Goal: Task Accomplishment & Management: Use online tool/utility

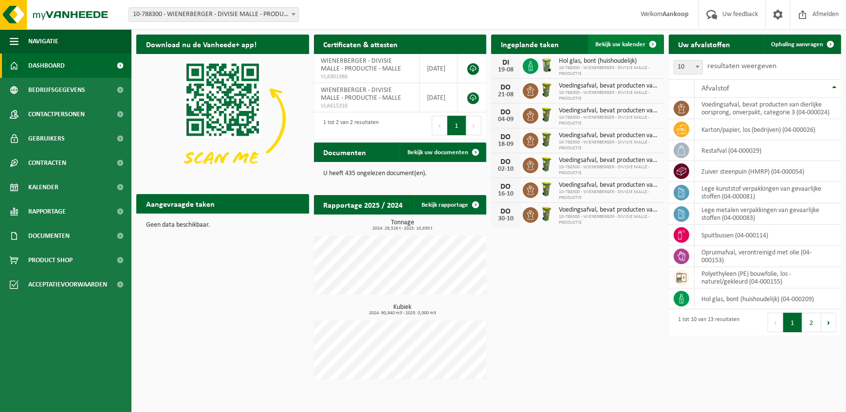
click at [615, 44] on span "Bekijk uw kalender" at bounding box center [621, 44] width 50 height 6
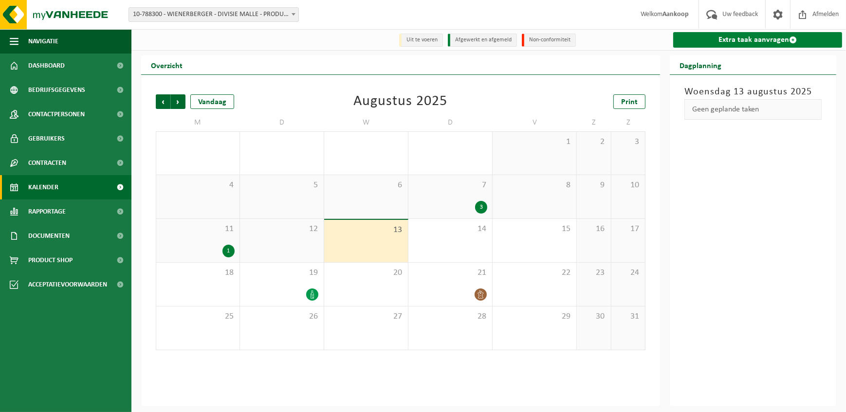
click at [736, 37] on link "Extra taak aanvragen" at bounding box center [757, 40] width 169 height 16
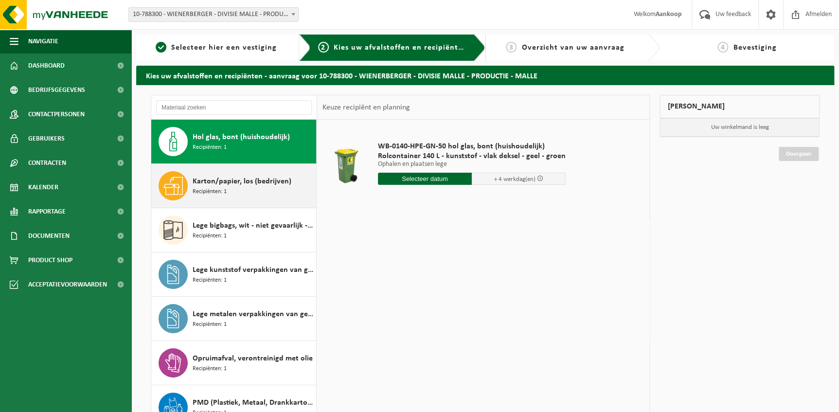
click at [188, 187] on div "Karton/papier, los (bedrijven) Recipiënten: 1" at bounding box center [233, 186] width 165 height 44
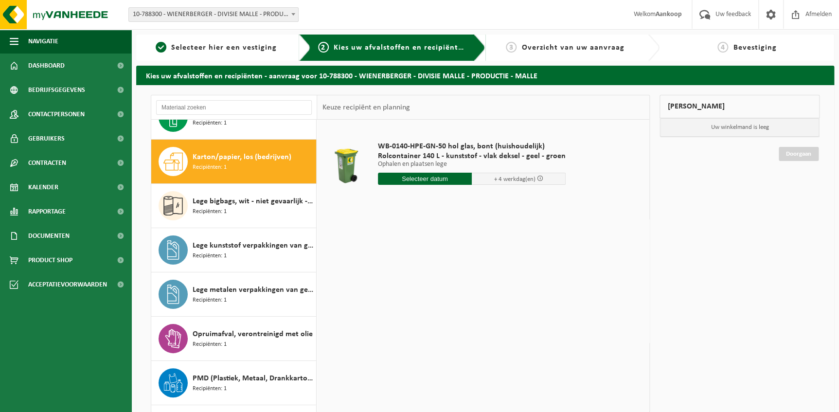
scroll to position [44, 0]
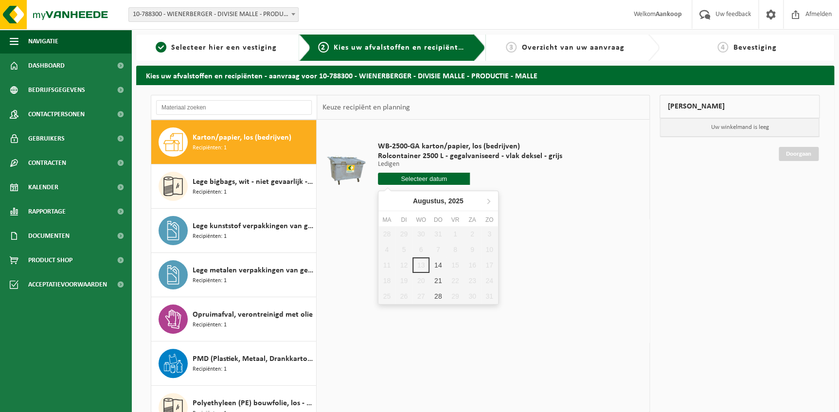
click at [418, 177] on input "text" at bounding box center [424, 179] width 92 height 12
click at [438, 278] on div "21" at bounding box center [438, 281] width 17 height 16
type input "Van 2025-08-21"
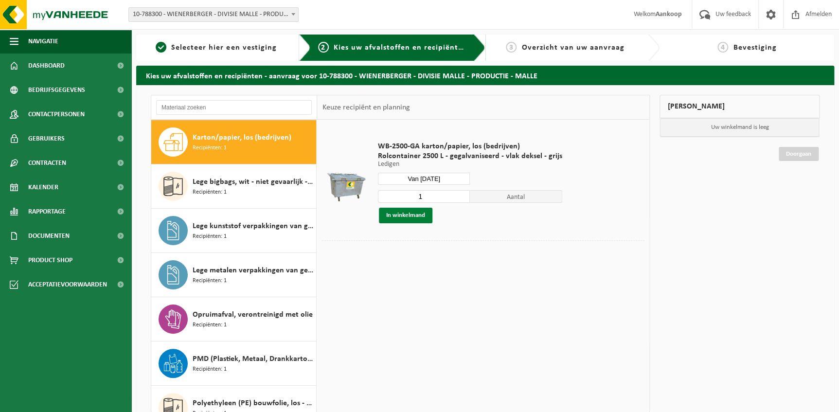
click at [402, 214] on button "In winkelmand" at bounding box center [406, 216] width 54 height 16
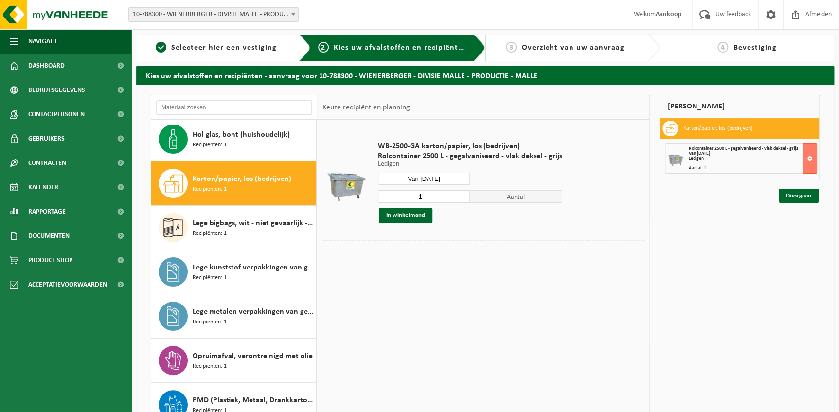
scroll to position [0, 0]
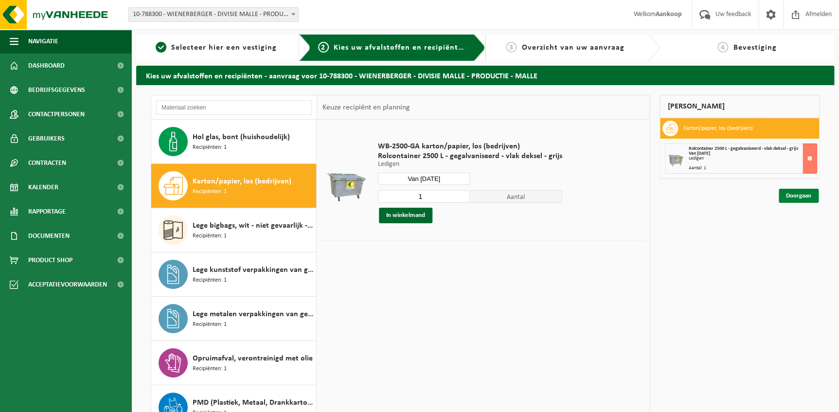
click at [803, 194] on link "Doorgaan" at bounding box center [799, 196] width 40 height 14
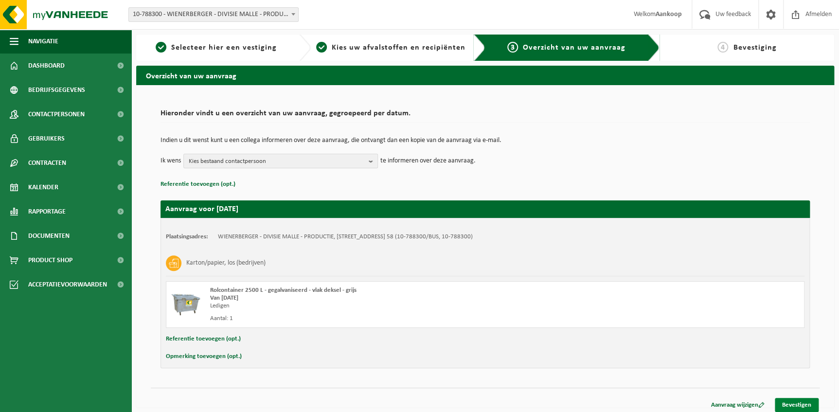
click at [788, 401] on link "Bevestigen" at bounding box center [797, 405] width 44 height 14
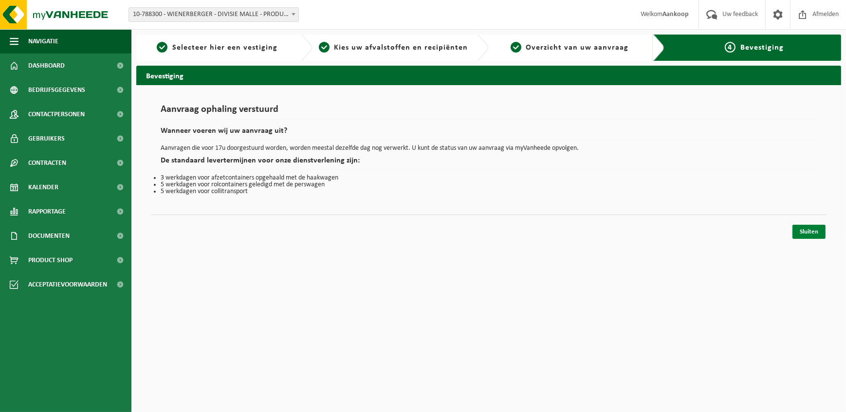
click at [805, 230] on link "Sluiten" at bounding box center [808, 232] width 33 height 14
